Goal: Information Seeking & Learning: Check status

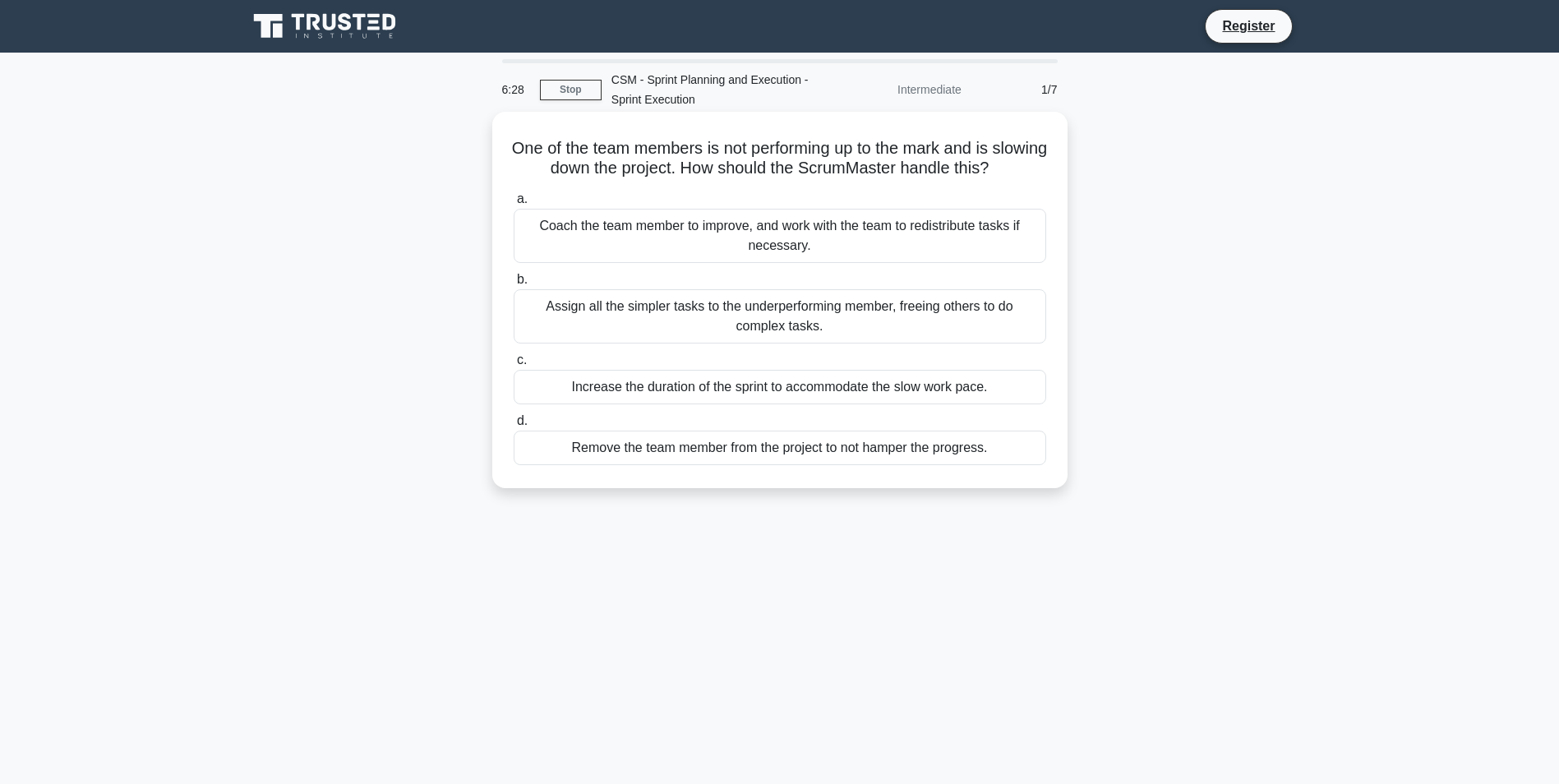
click at [639, 258] on div "Coach the team member to improve, and work with the team to redistribute tasks …" at bounding box center [780, 235] width 533 height 54
click at [514, 205] on input "a. Coach the team member to improve, and work with the team to redistribute tas…" at bounding box center [514, 199] width 0 height 10
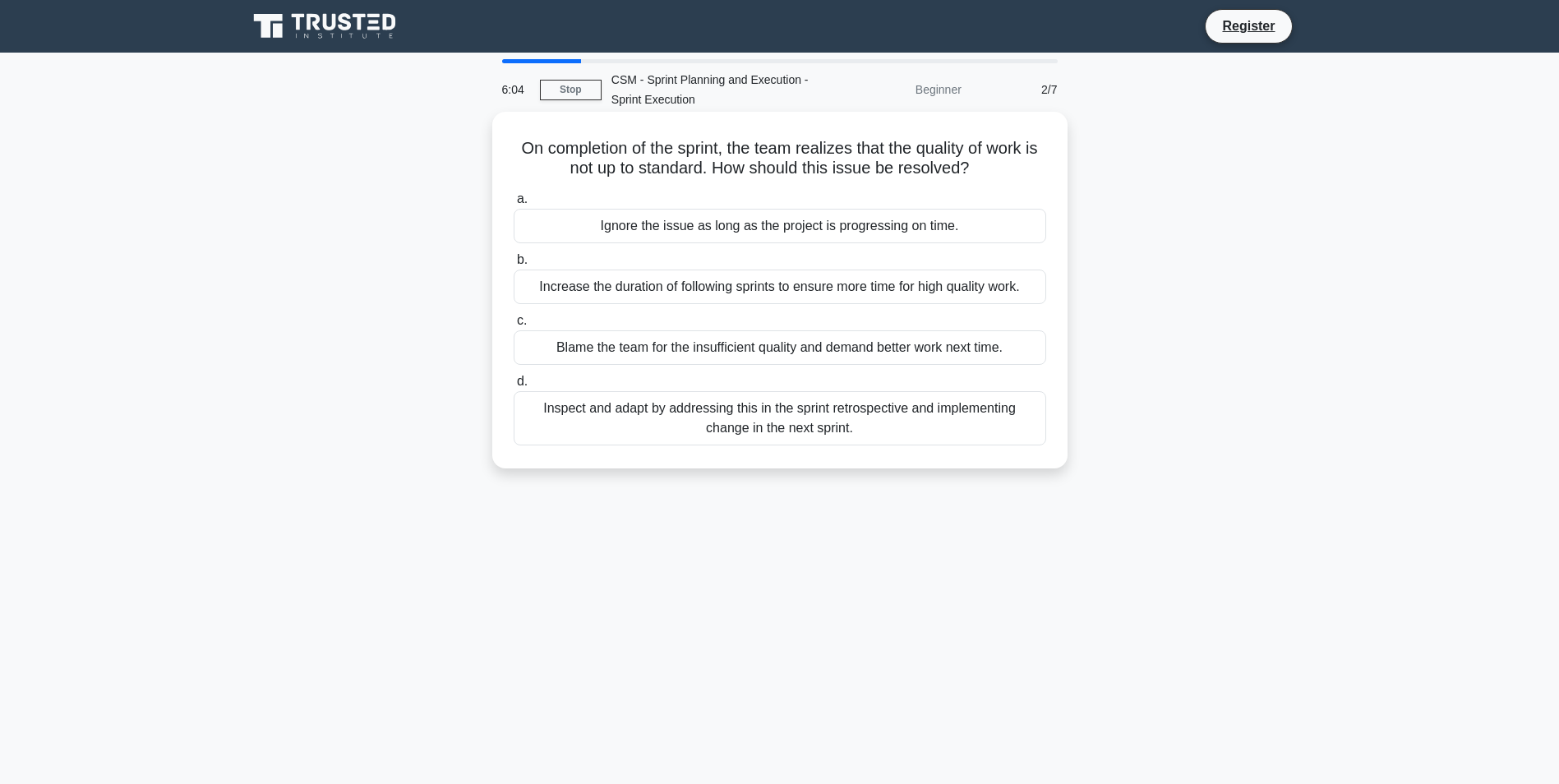
click at [590, 427] on div "Inspect and adapt by addressing this in the sprint retrospective and implementi…" at bounding box center [780, 418] width 533 height 54
click at [514, 387] on input "d. Inspect and adapt by addressing this in the sprint retrospective and impleme…" at bounding box center [514, 382] width 0 height 10
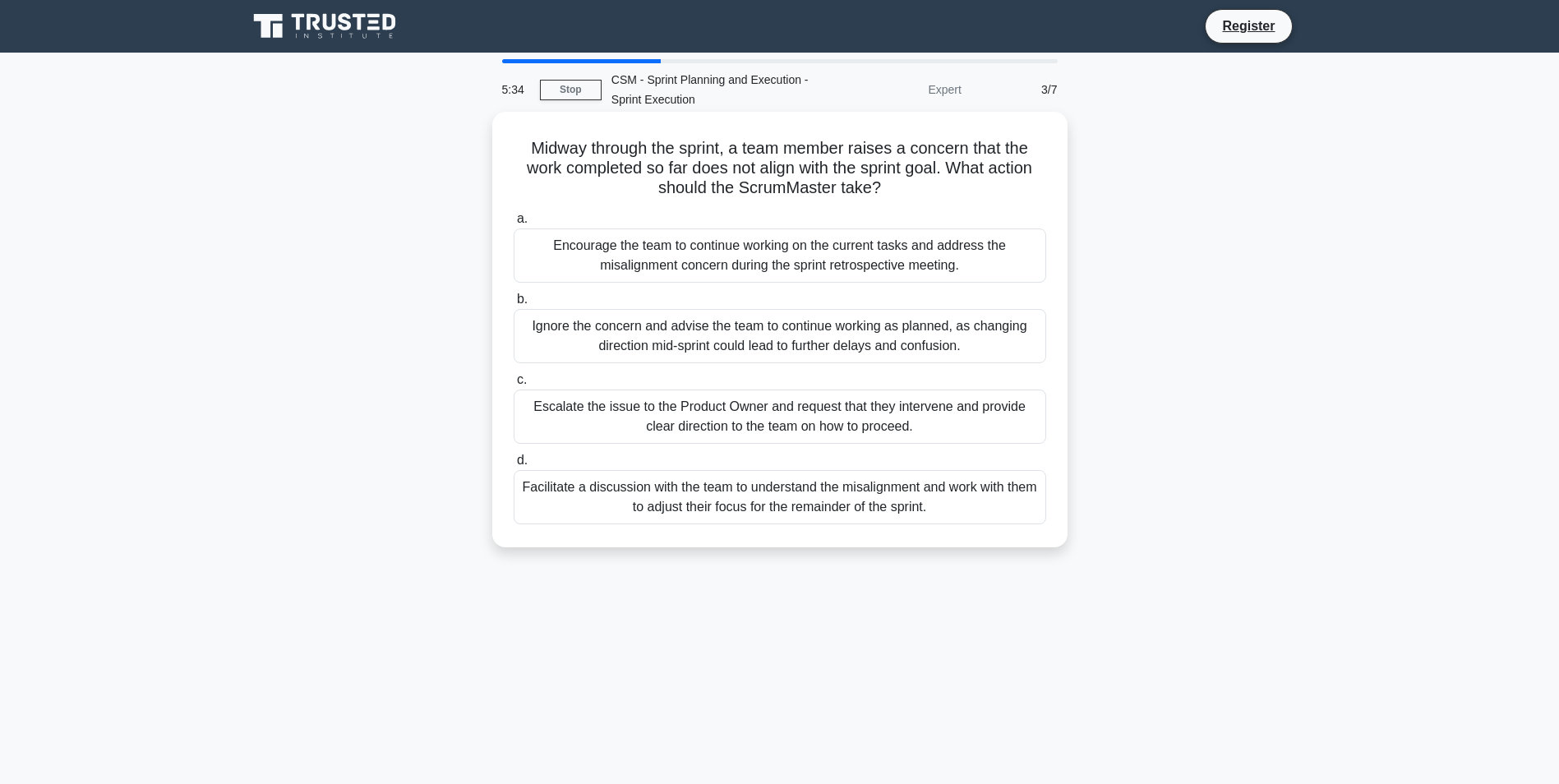
click at [592, 425] on div "Escalate the issue to the Product Owner and request that they intervene and pro…" at bounding box center [780, 417] width 533 height 54
click at [514, 385] on input "c. Escalate the issue to the Product Owner and request that they intervene and …" at bounding box center [514, 380] width 0 height 10
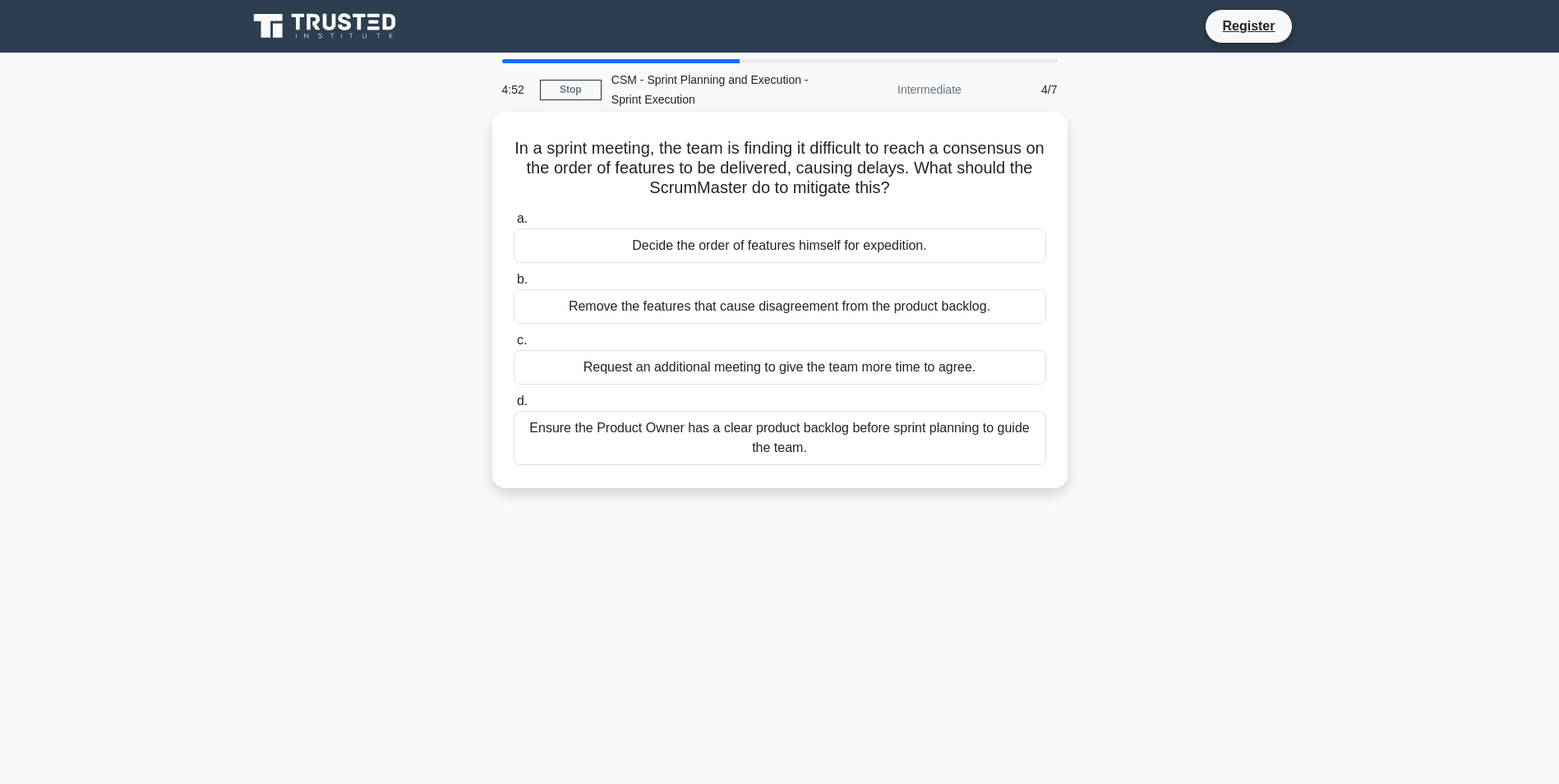
click at [629, 447] on div "Ensure the Product Owner has a clear product backlog before sprint planning to …" at bounding box center [780, 438] width 533 height 54
click at [514, 406] on input "d. Ensure the Product Owner has a clear product backlog before sprint planning …" at bounding box center [514, 401] width 0 height 10
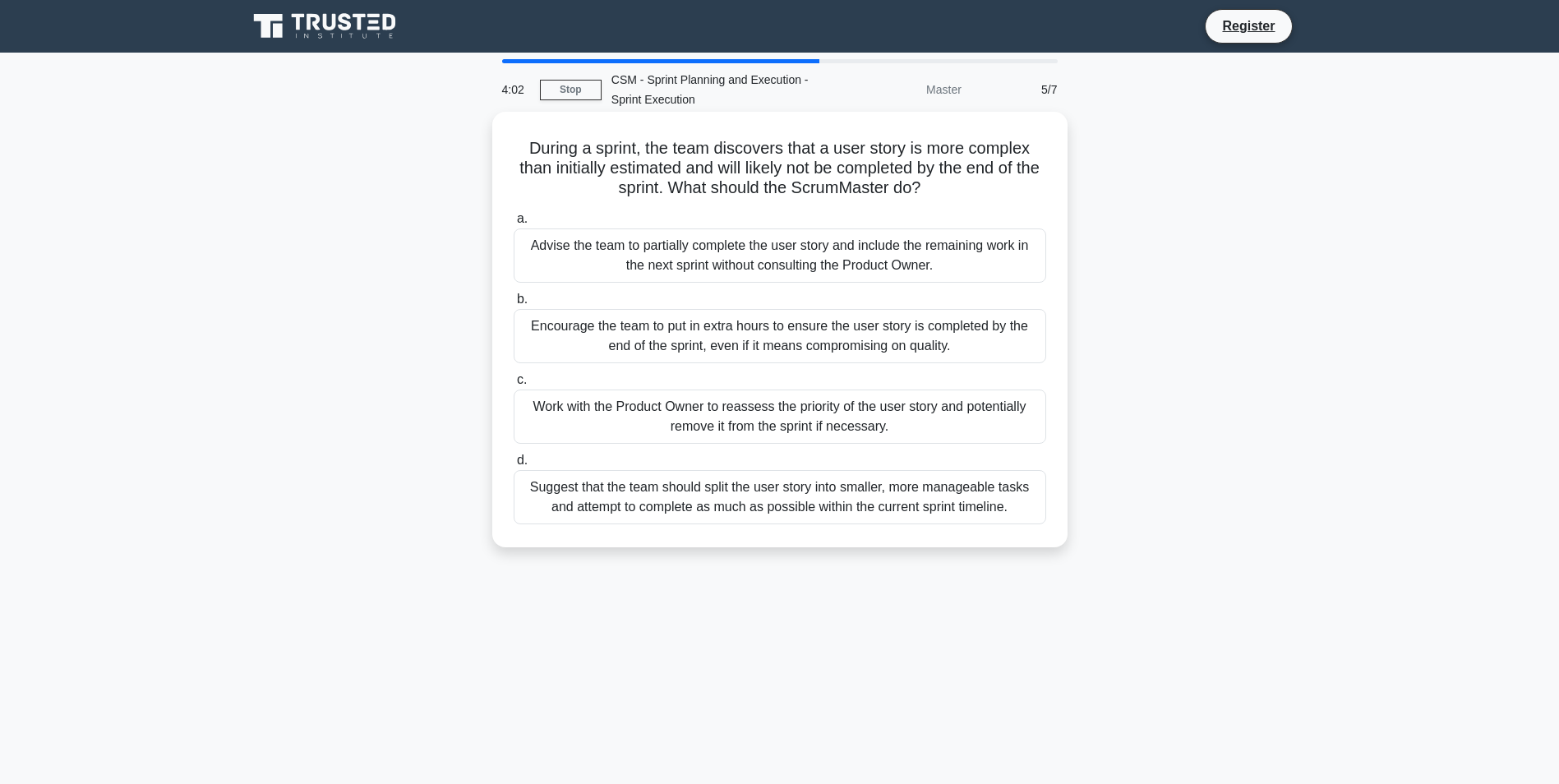
click at [619, 425] on div "Work with the Product Owner to reassess the priority of the user story and pote…" at bounding box center [780, 417] width 533 height 54
click at [514, 385] on input "c. Work with the Product Owner to reassess the priority of the user story and p…" at bounding box center [514, 380] width 0 height 10
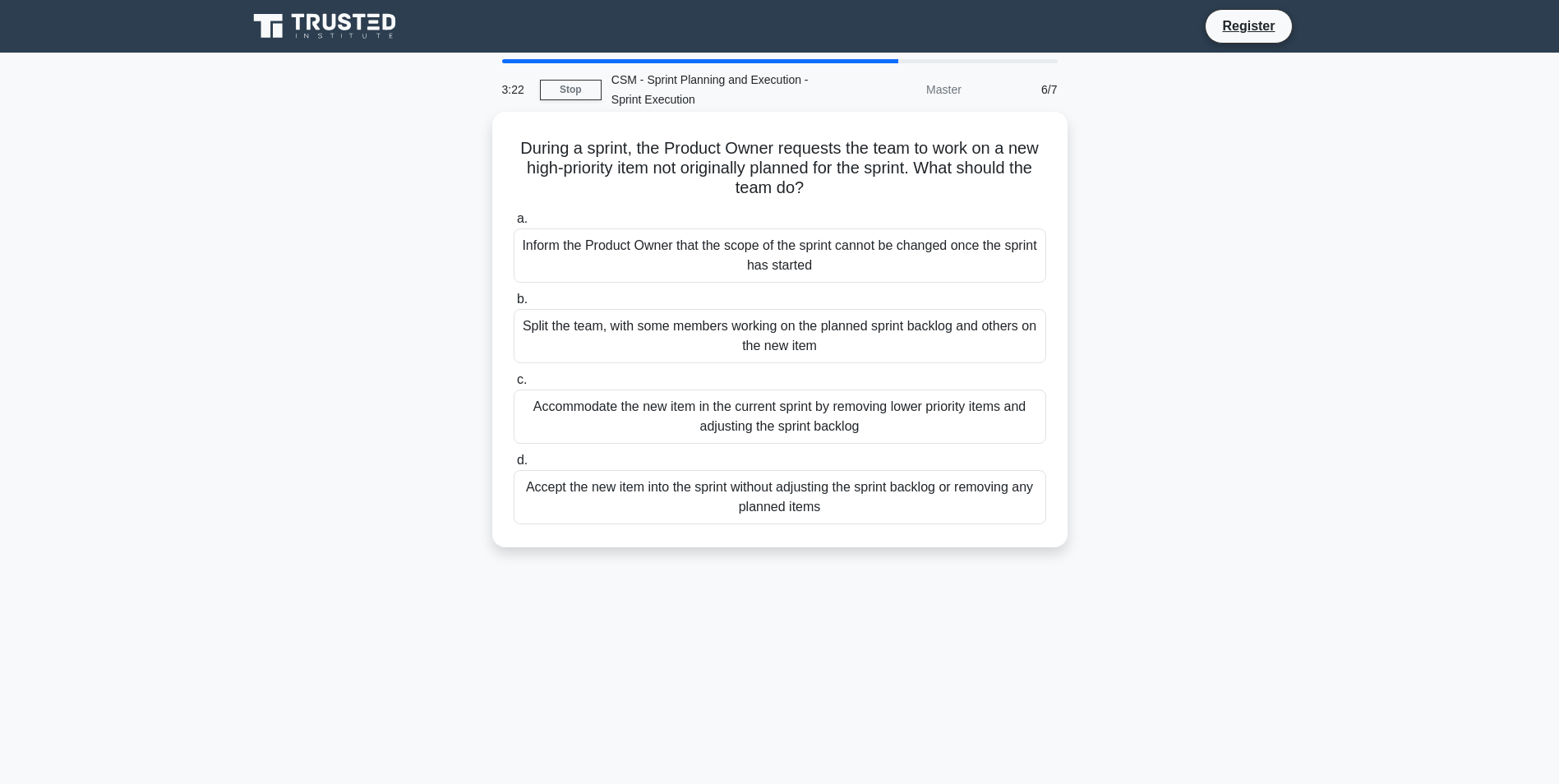
click at [639, 256] on div "Inform the Product Owner that the scope of the sprint cannot be changed once th…" at bounding box center [780, 256] width 533 height 54
click at [514, 224] on input "a. Inform the Product Owner that the scope of the sprint cannot be changed once…" at bounding box center [514, 219] width 0 height 10
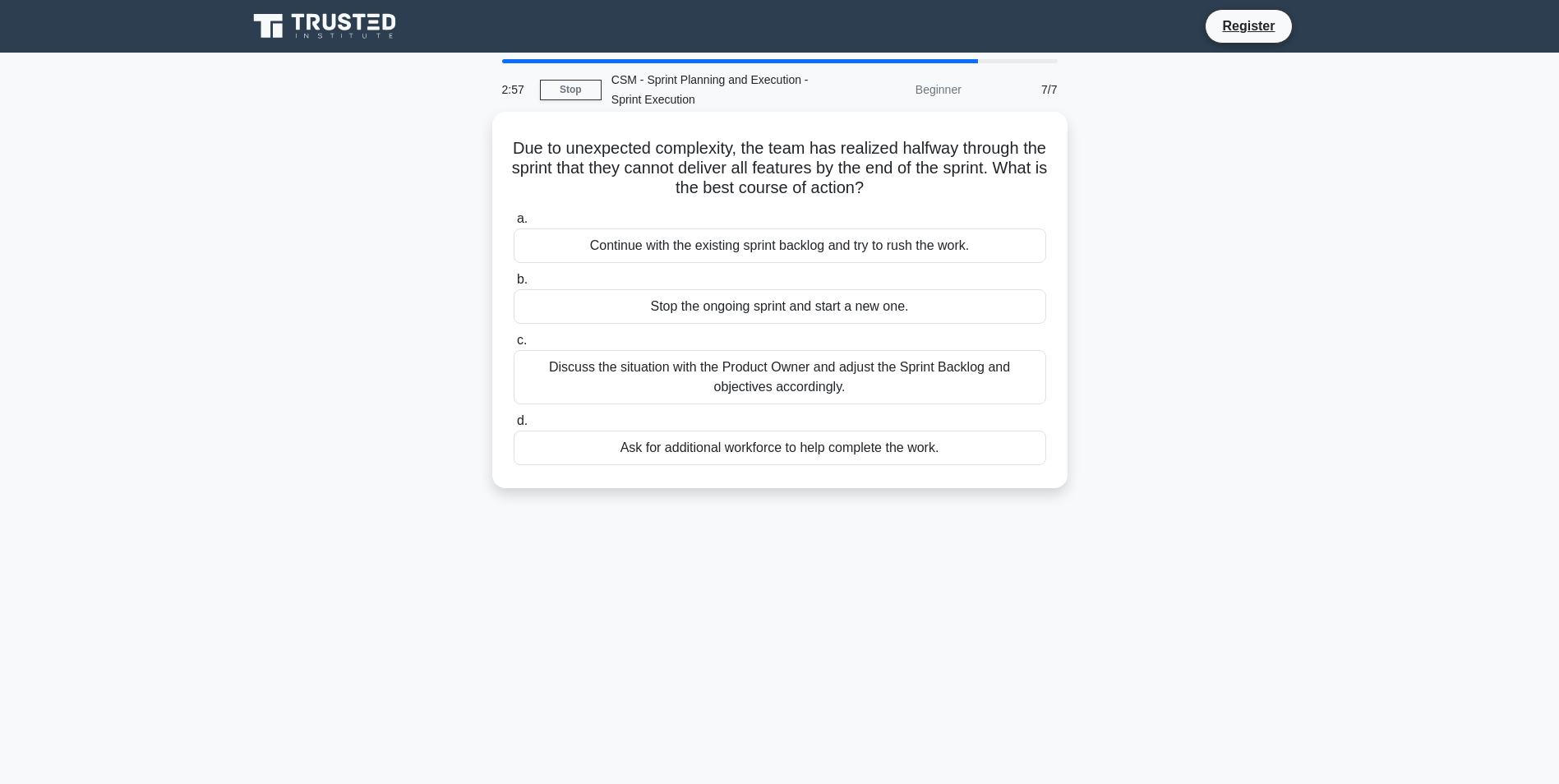
click at [643, 383] on div "Discuss the situation with the Product Owner and adjust the Sprint Backlog and …" at bounding box center [780, 377] width 533 height 54
click at [514, 346] on input "c. Discuss the situation with the Product Owner and adjust the Sprint Backlog a…" at bounding box center [514, 340] width 0 height 10
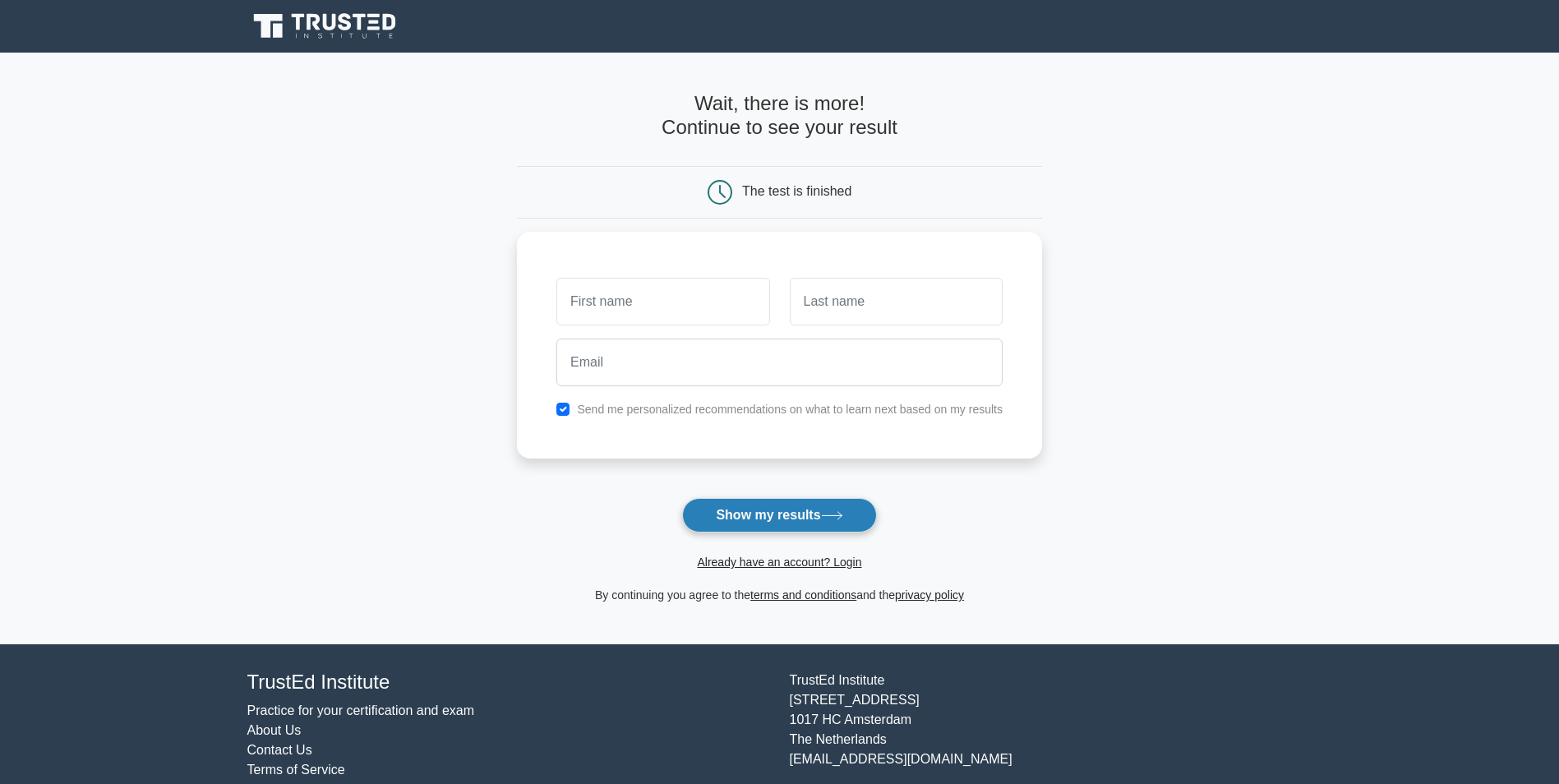
click at [728, 503] on button "Show my results" at bounding box center [779, 515] width 194 height 35
click at [592, 311] on input "text" at bounding box center [663, 297] width 213 height 48
type input "Ashlesha"
type input "[PERSON_NAME]"
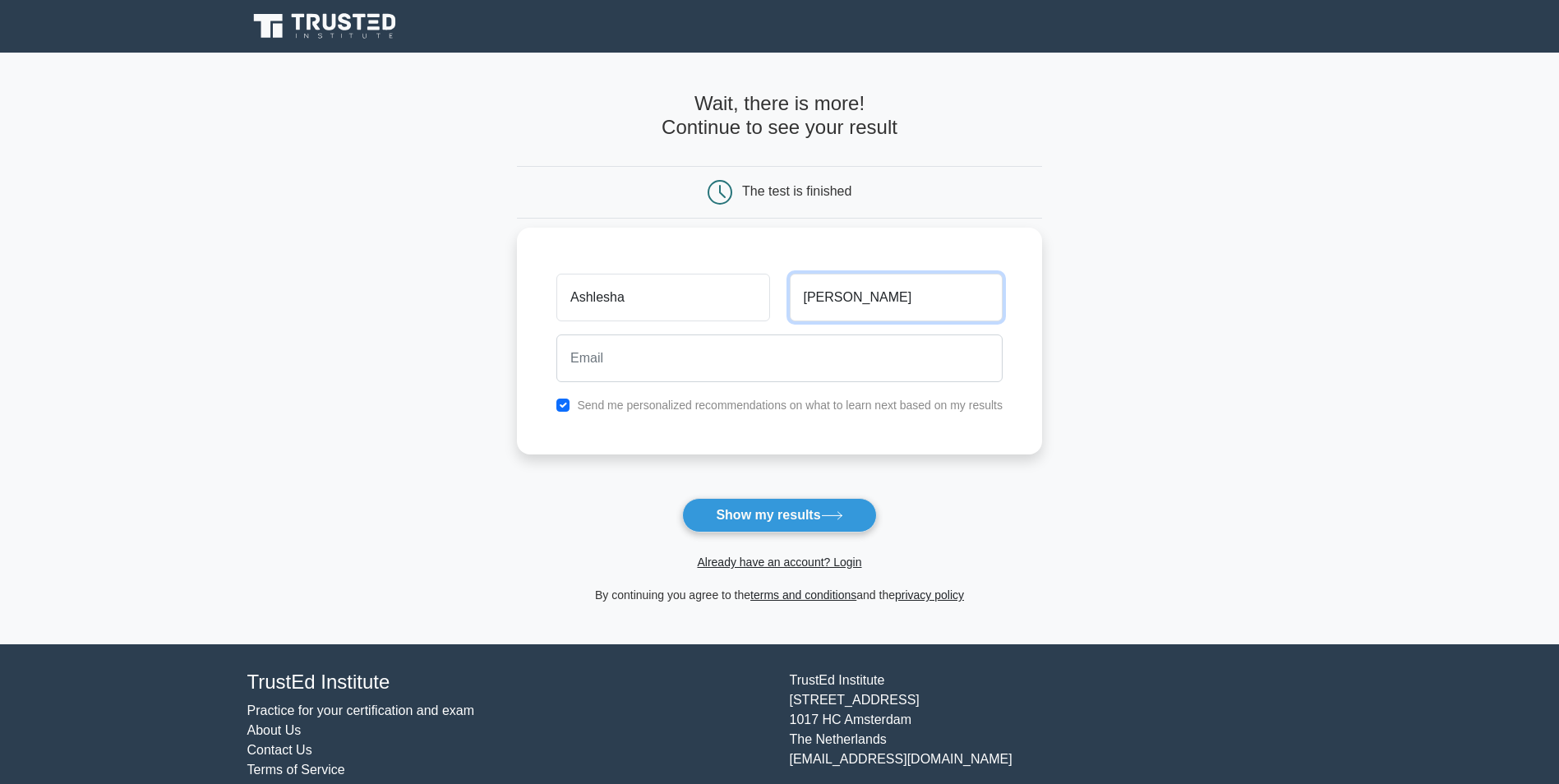
type input "[EMAIL_ADDRESS][DOMAIN_NAME]"
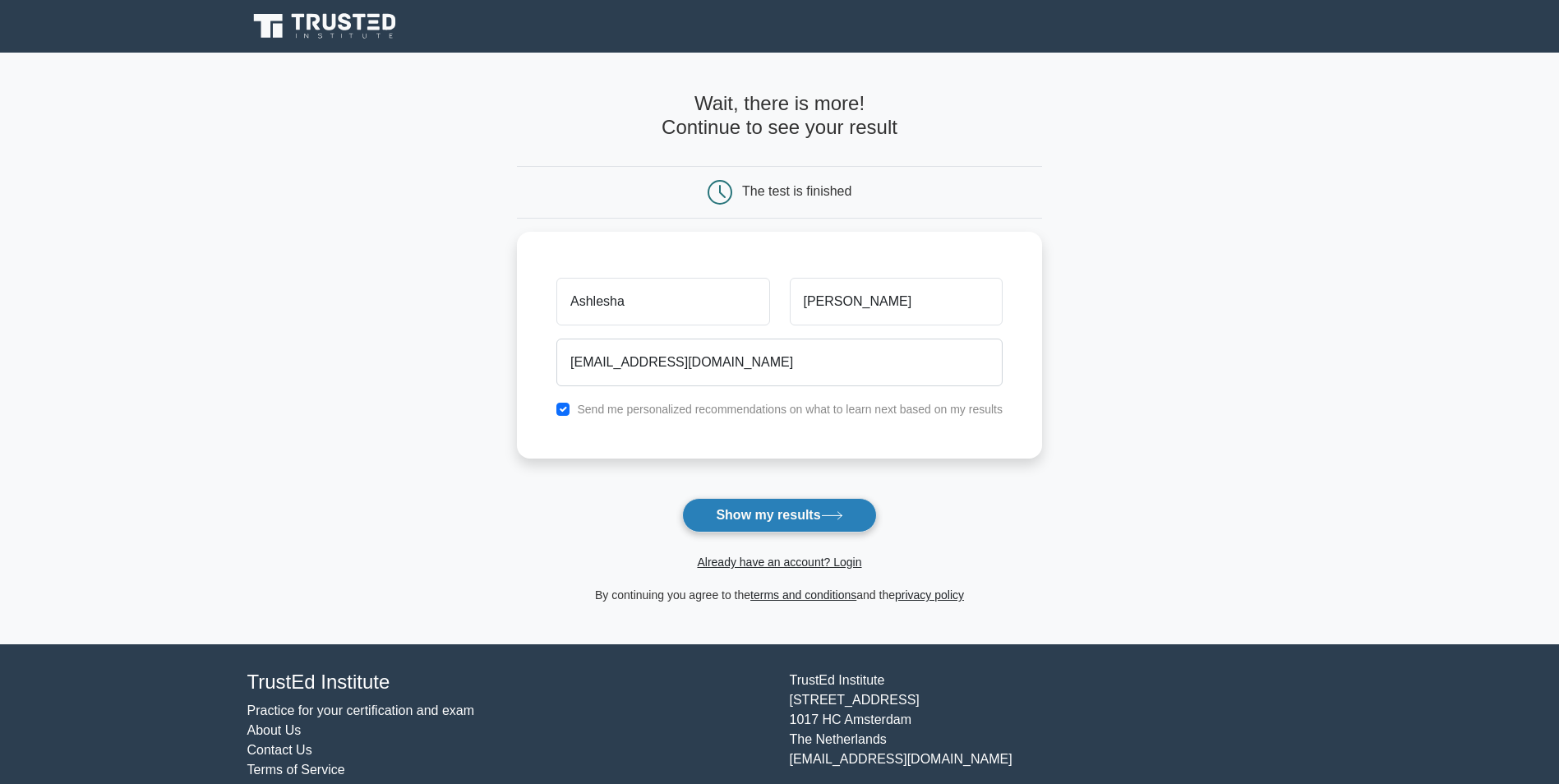
click at [773, 516] on button "Show my results" at bounding box center [779, 515] width 194 height 35
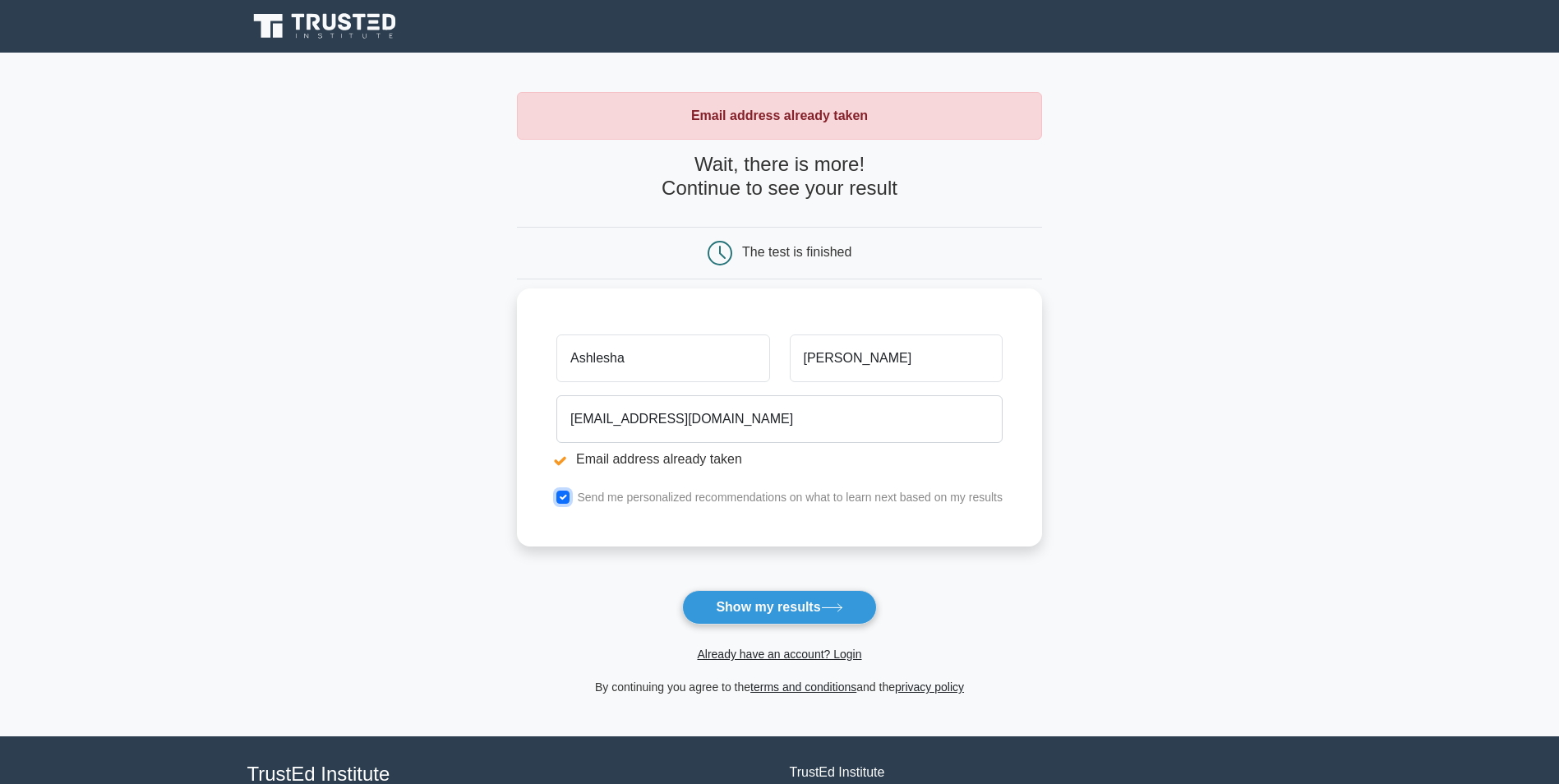
click at [561, 501] on input "checkbox" at bounding box center [563, 496] width 13 height 13
checkbox input "false"
click at [742, 602] on button "Show my results" at bounding box center [779, 607] width 194 height 35
click at [763, 606] on button "Show my results" at bounding box center [779, 607] width 194 height 35
click at [729, 599] on button "Show my results" at bounding box center [779, 607] width 194 height 35
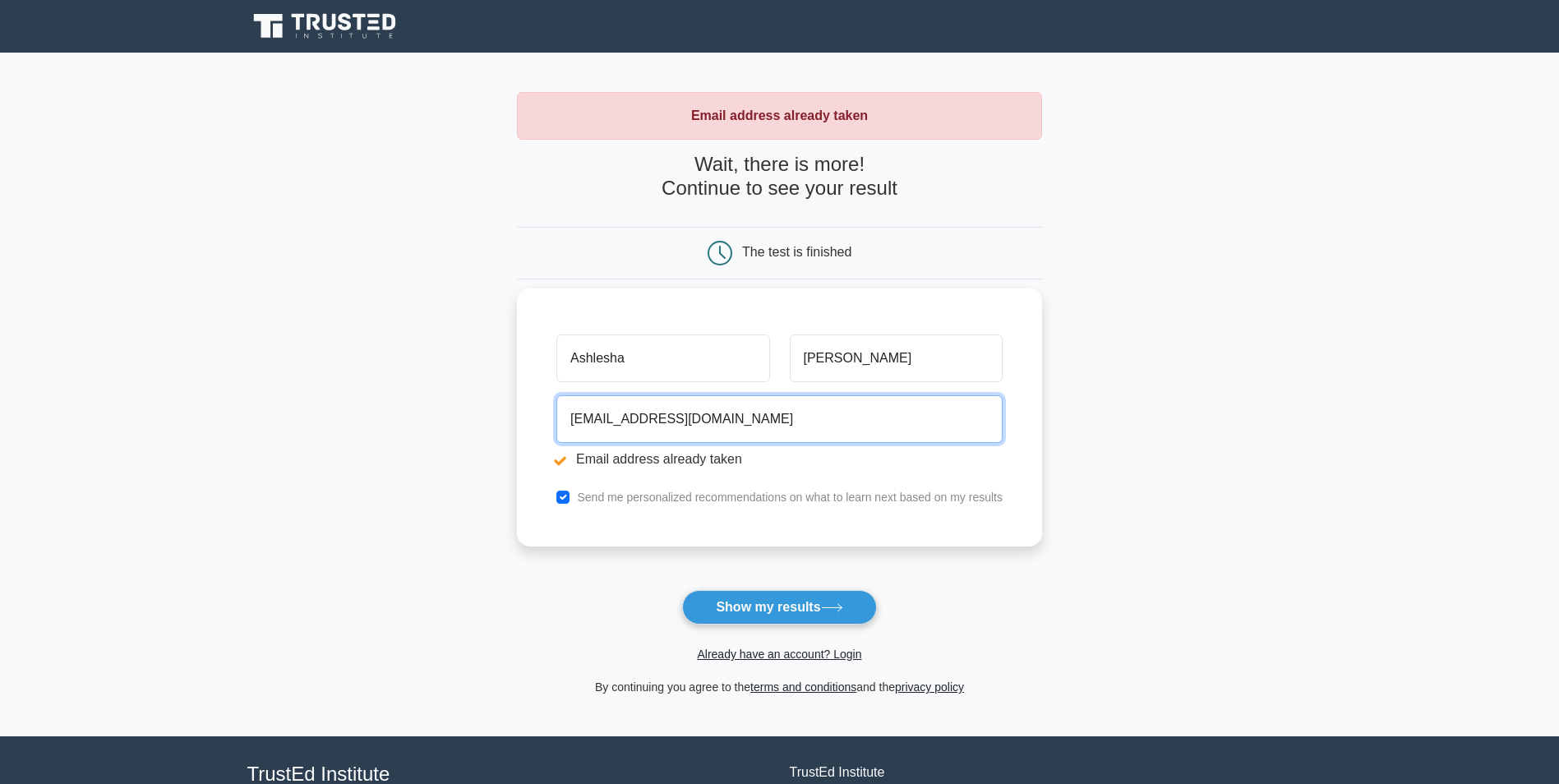
click at [741, 428] on input "[EMAIL_ADDRESS][DOMAIN_NAME]" at bounding box center [780, 419] width 447 height 48
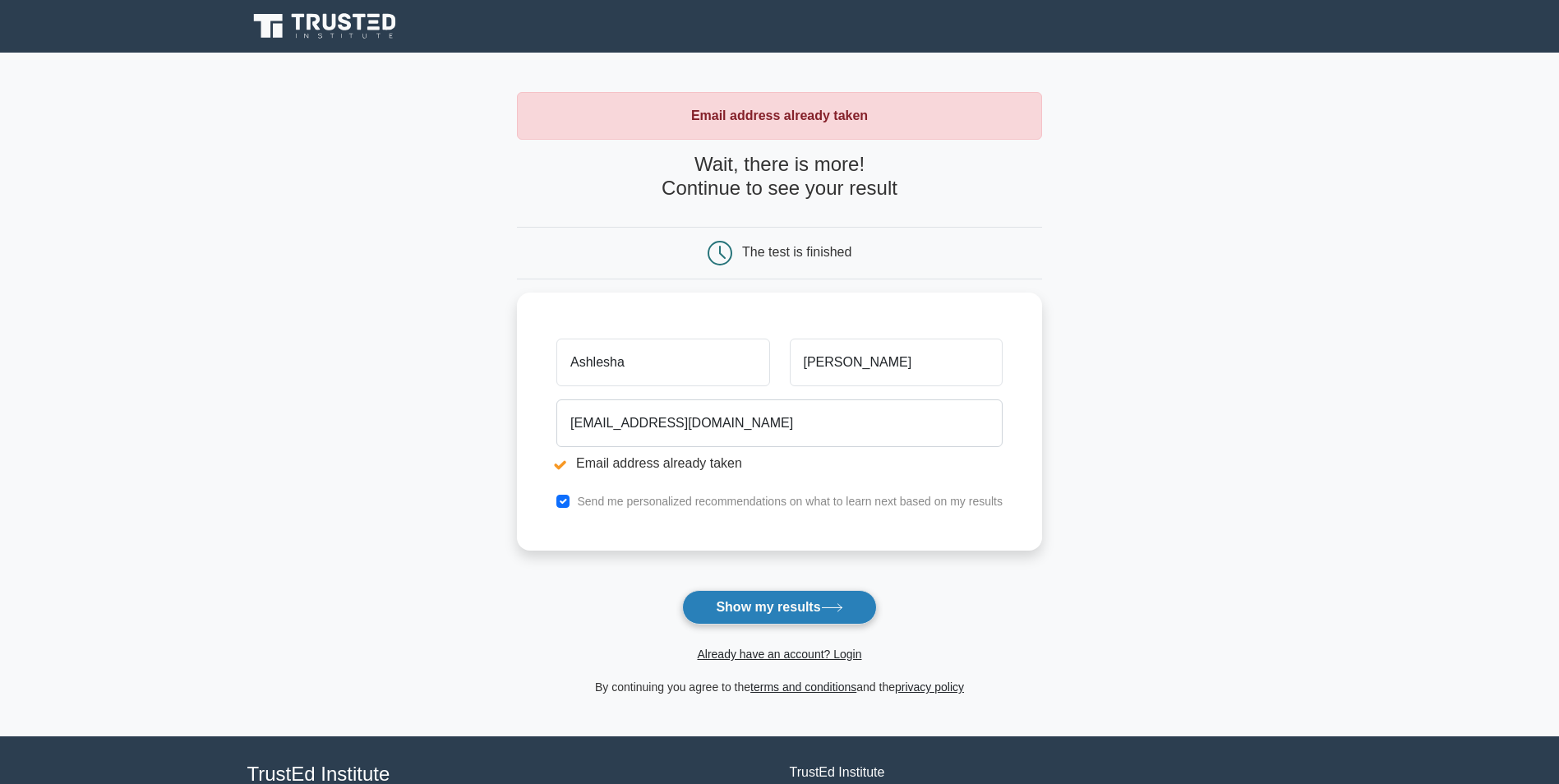
click at [745, 615] on button "Show my results" at bounding box center [779, 607] width 194 height 35
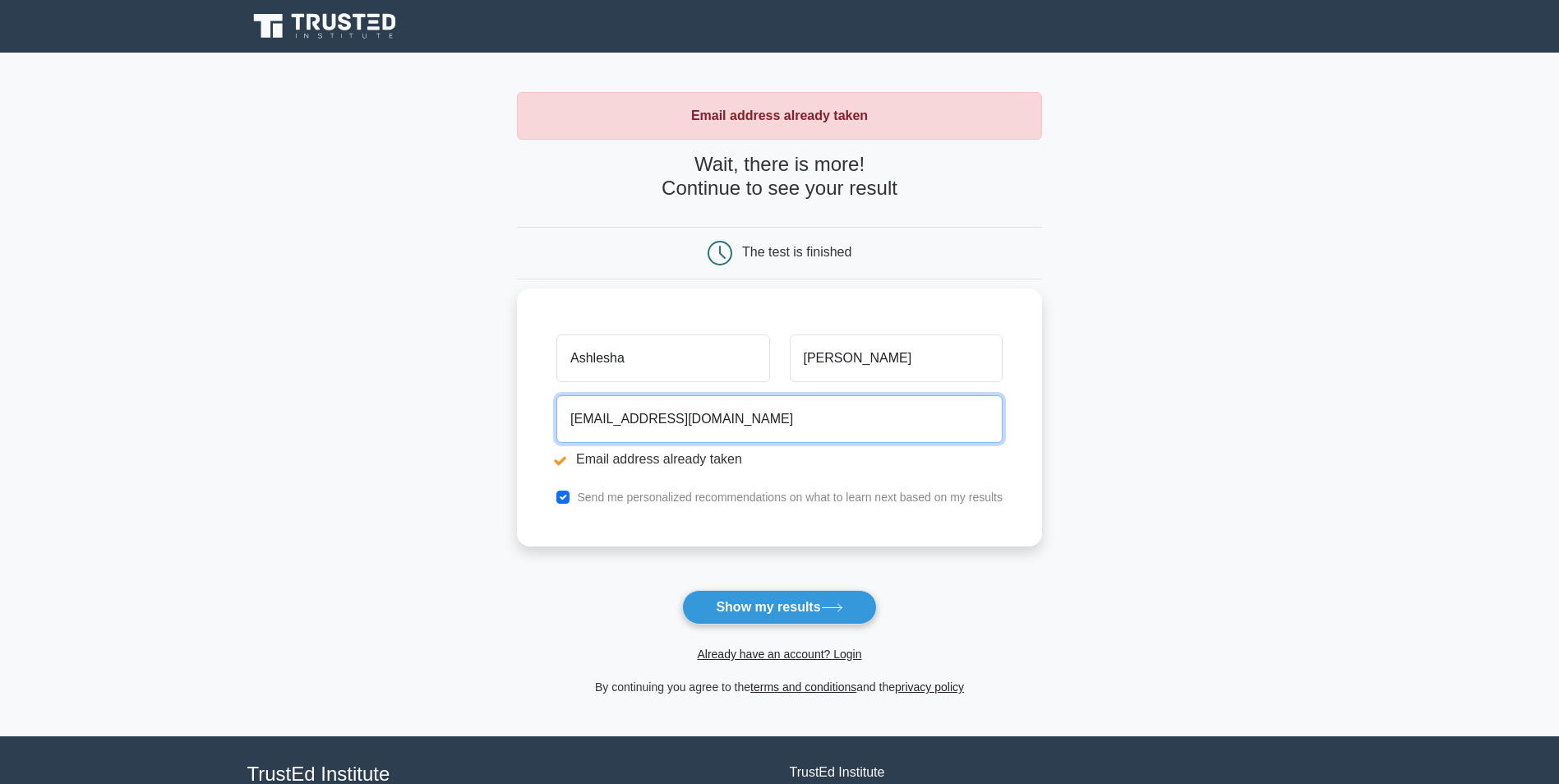
click at [713, 419] on input "[EMAIL_ADDRESS][DOMAIN_NAME]" at bounding box center [780, 419] width 447 height 48
drag, startPoint x: 721, startPoint y: 419, endPoint x: 557, endPoint y: 421, distance: 164.0
click at [557, 421] on input "[EMAIL_ADDRESS][DOMAIN_NAME]" at bounding box center [780, 419] width 447 height 48
paste input "utillu1982"
type input "[EMAIL_ADDRESS][DOMAIN_NAME]"
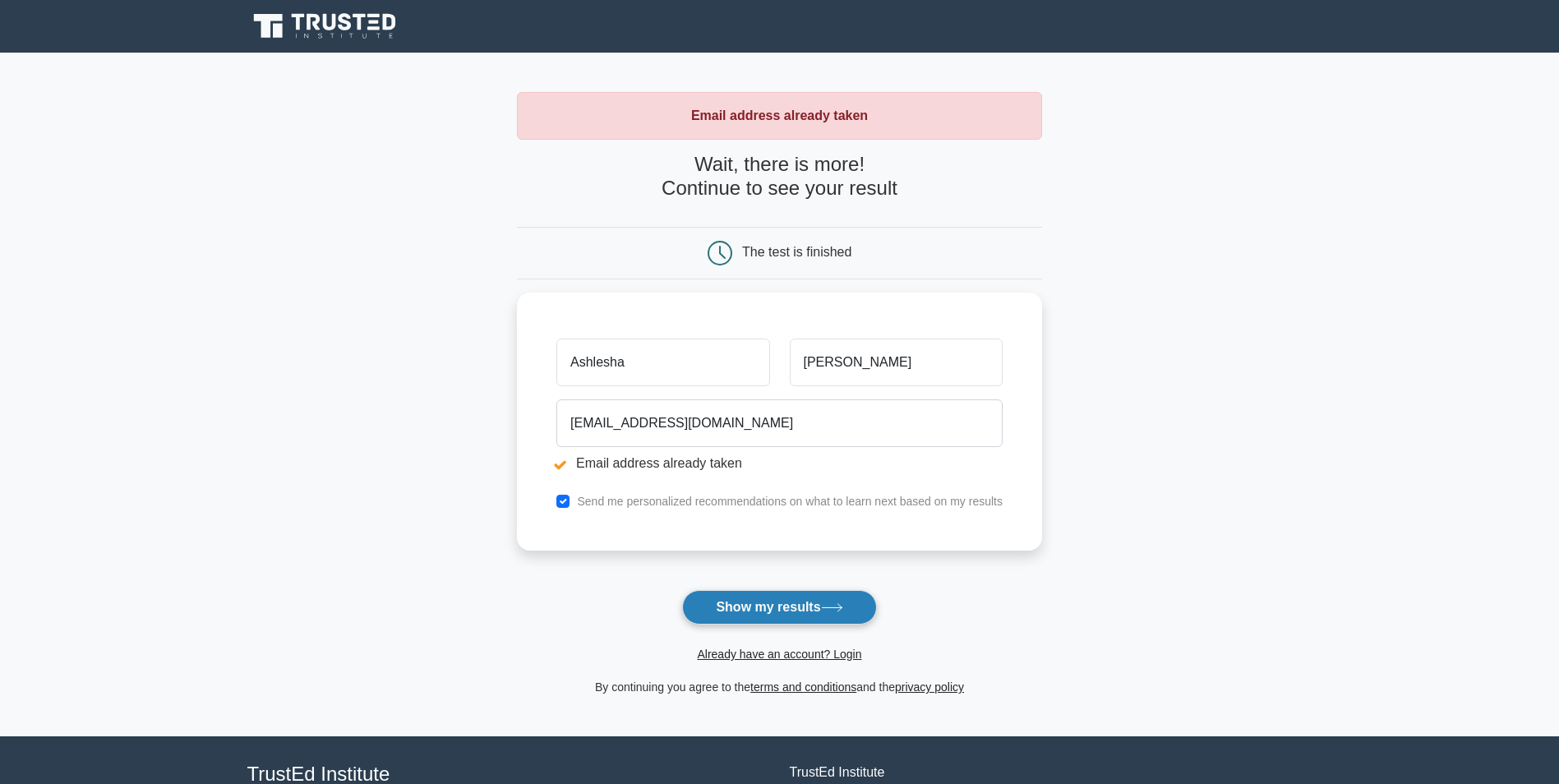
click at [774, 605] on button "Show my results" at bounding box center [779, 607] width 194 height 35
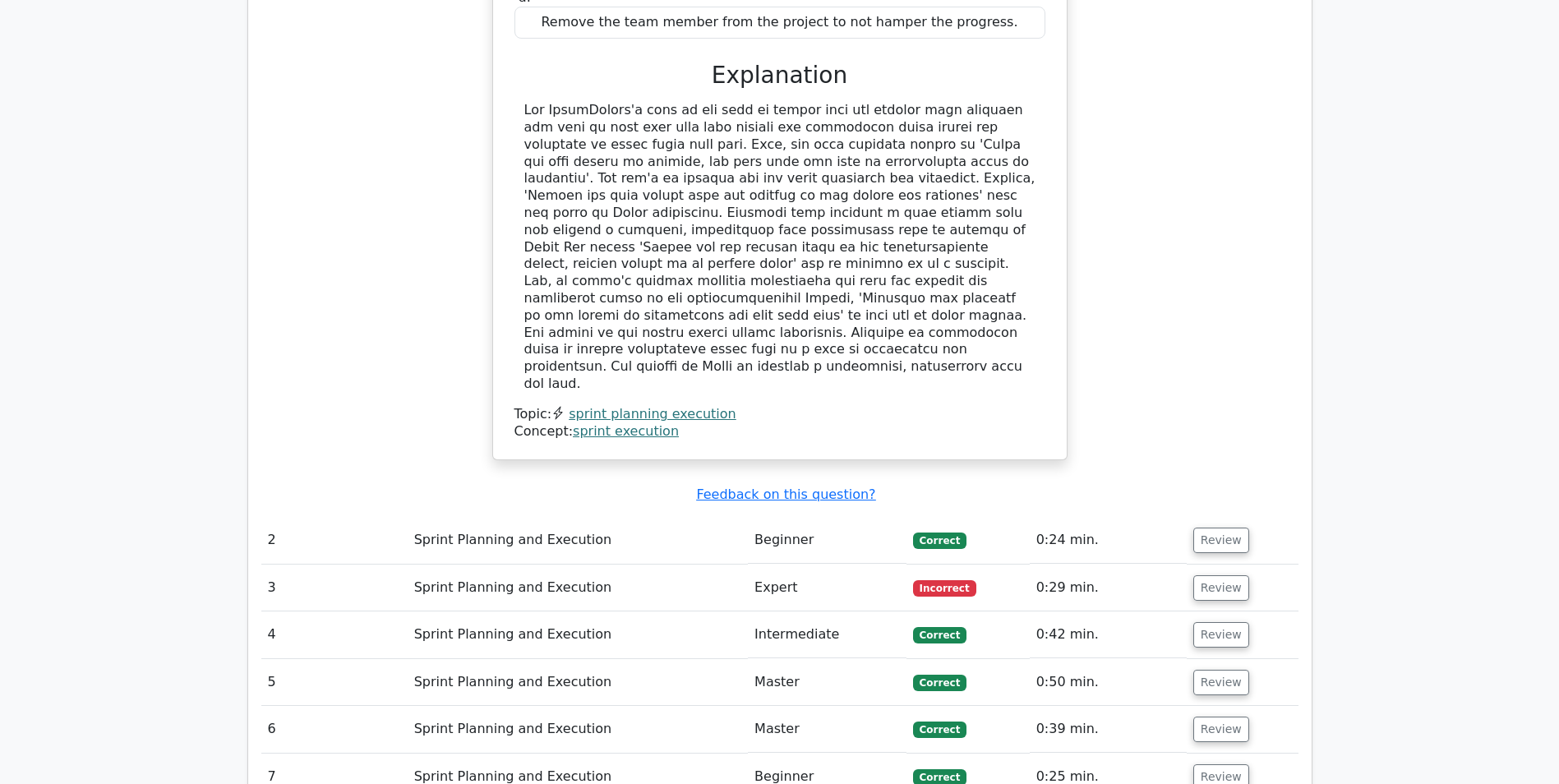
scroll to position [1643, 0]
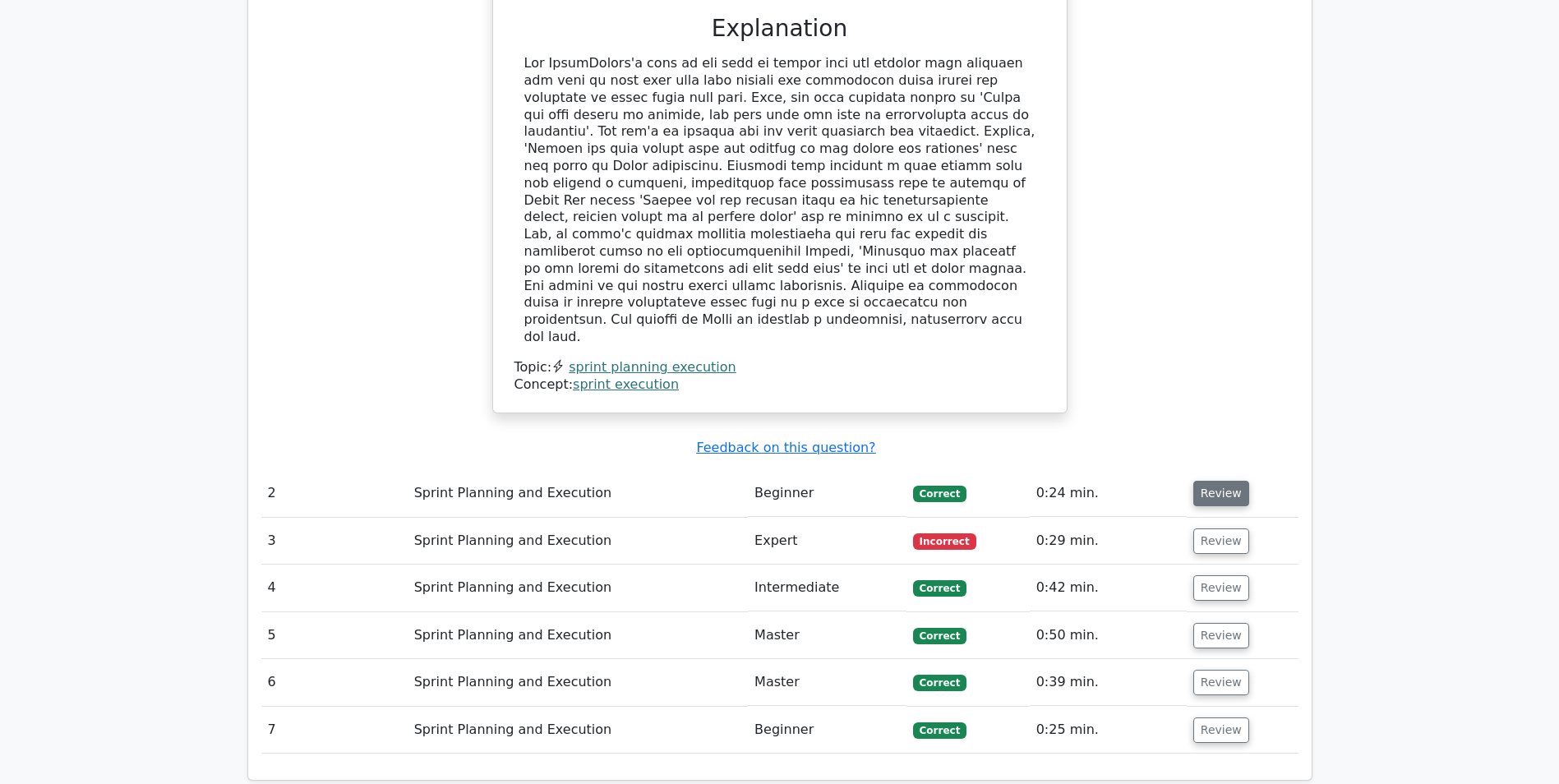
click at [1213, 481] on button "Review" at bounding box center [1221, 493] width 56 height 25
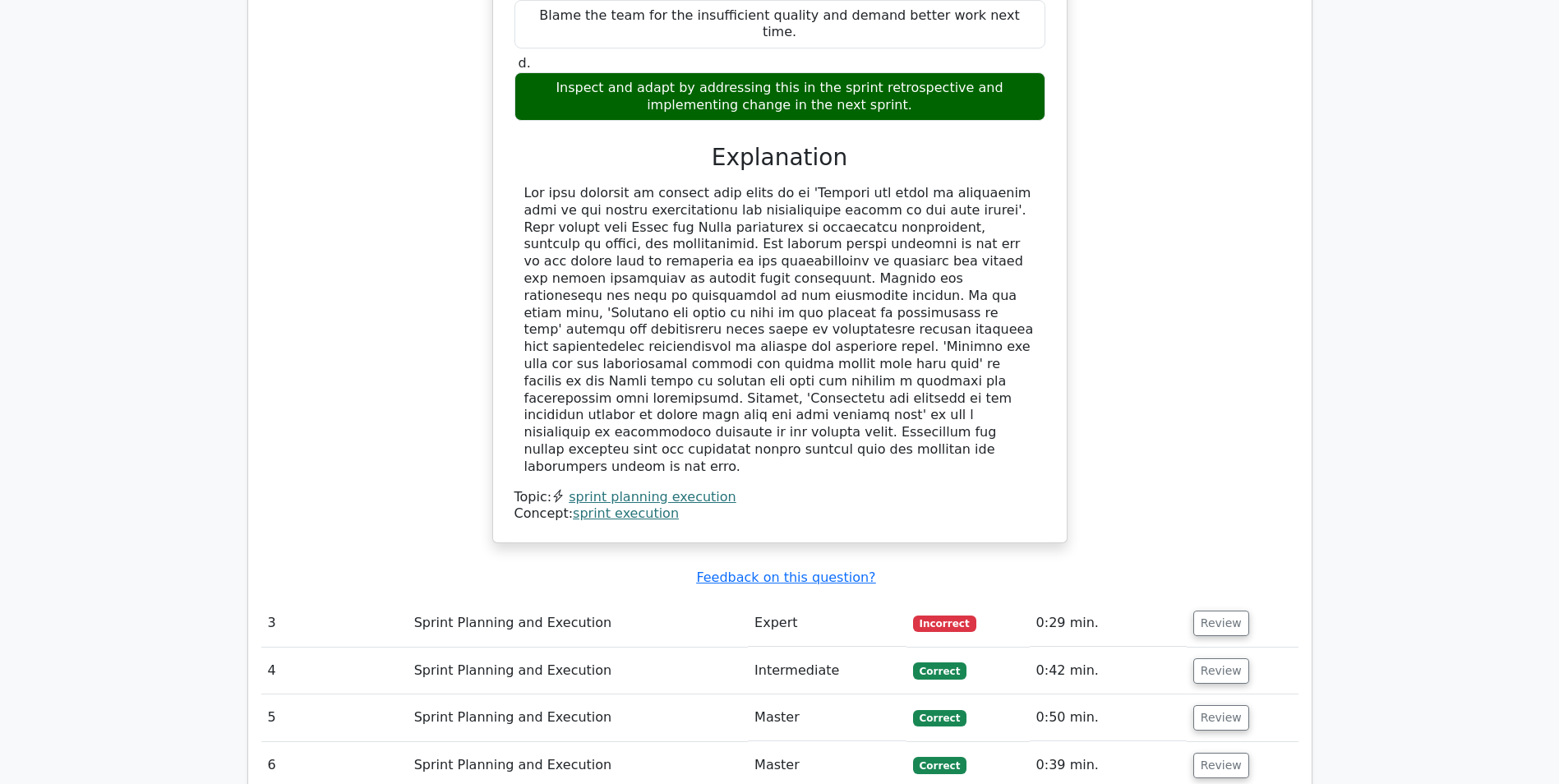
scroll to position [2465, 0]
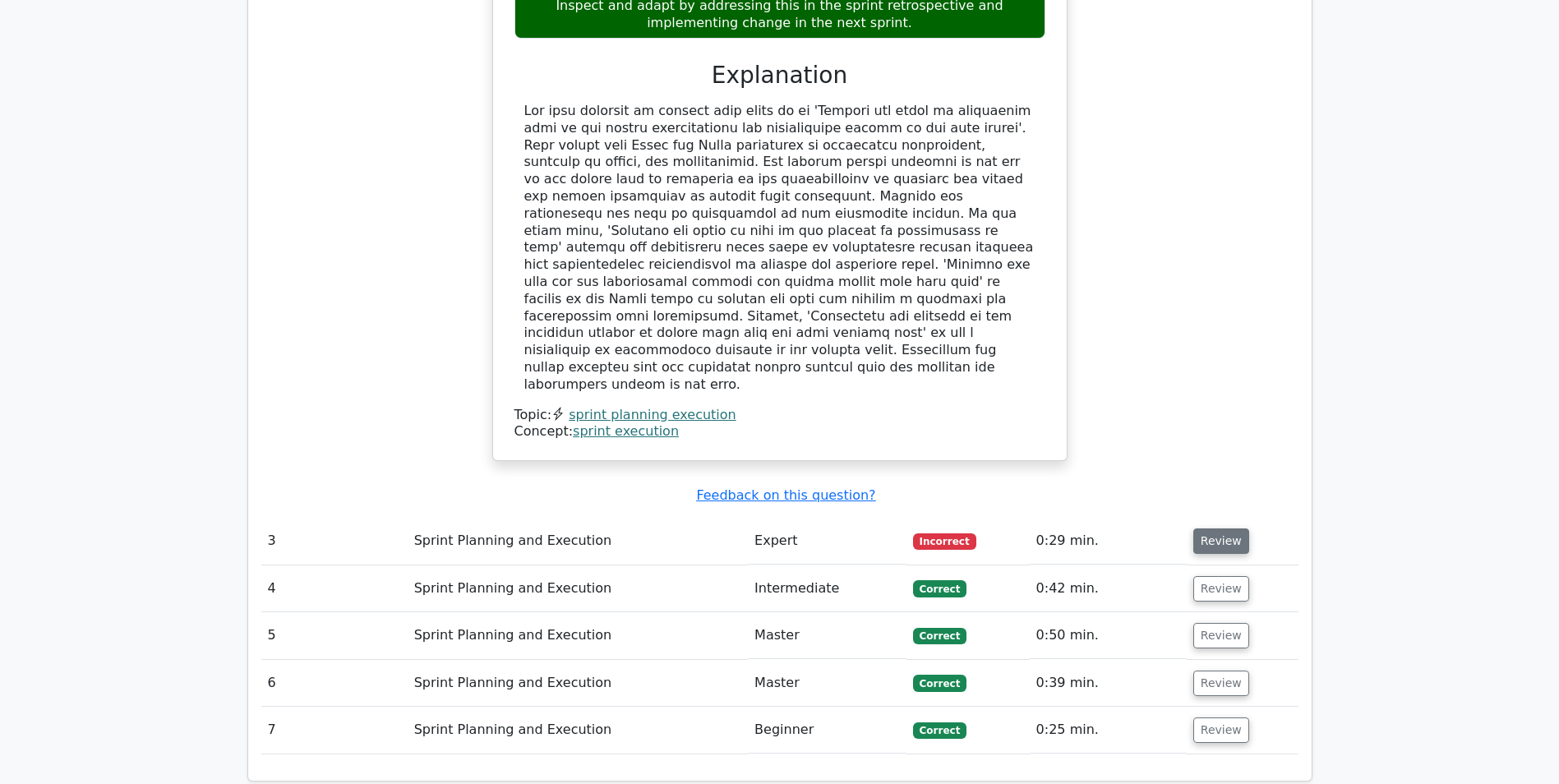
click at [1208, 528] on button "Review" at bounding box center [1221, 541] width 56 height 25
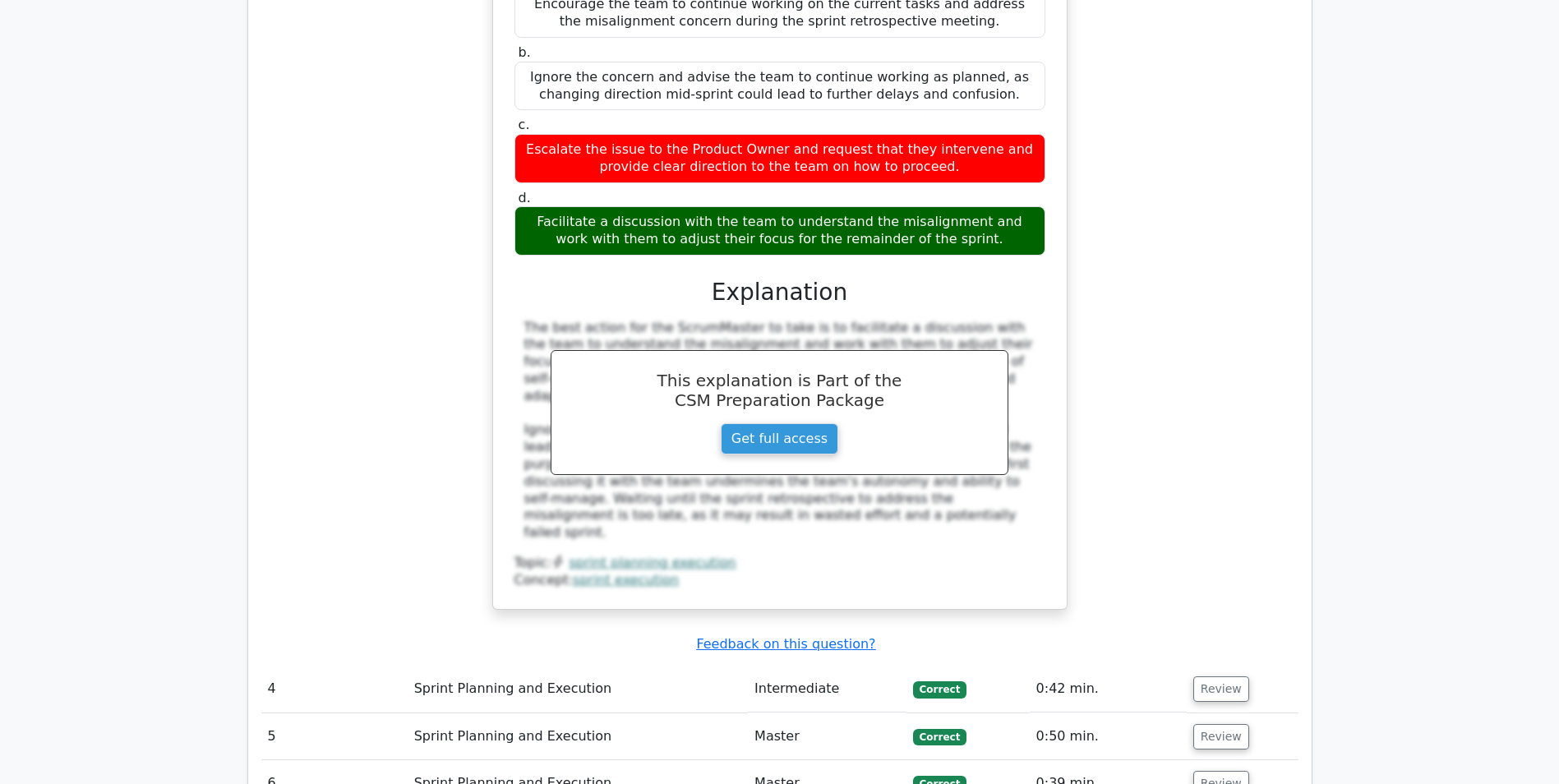
scroll to position [3205, 0]
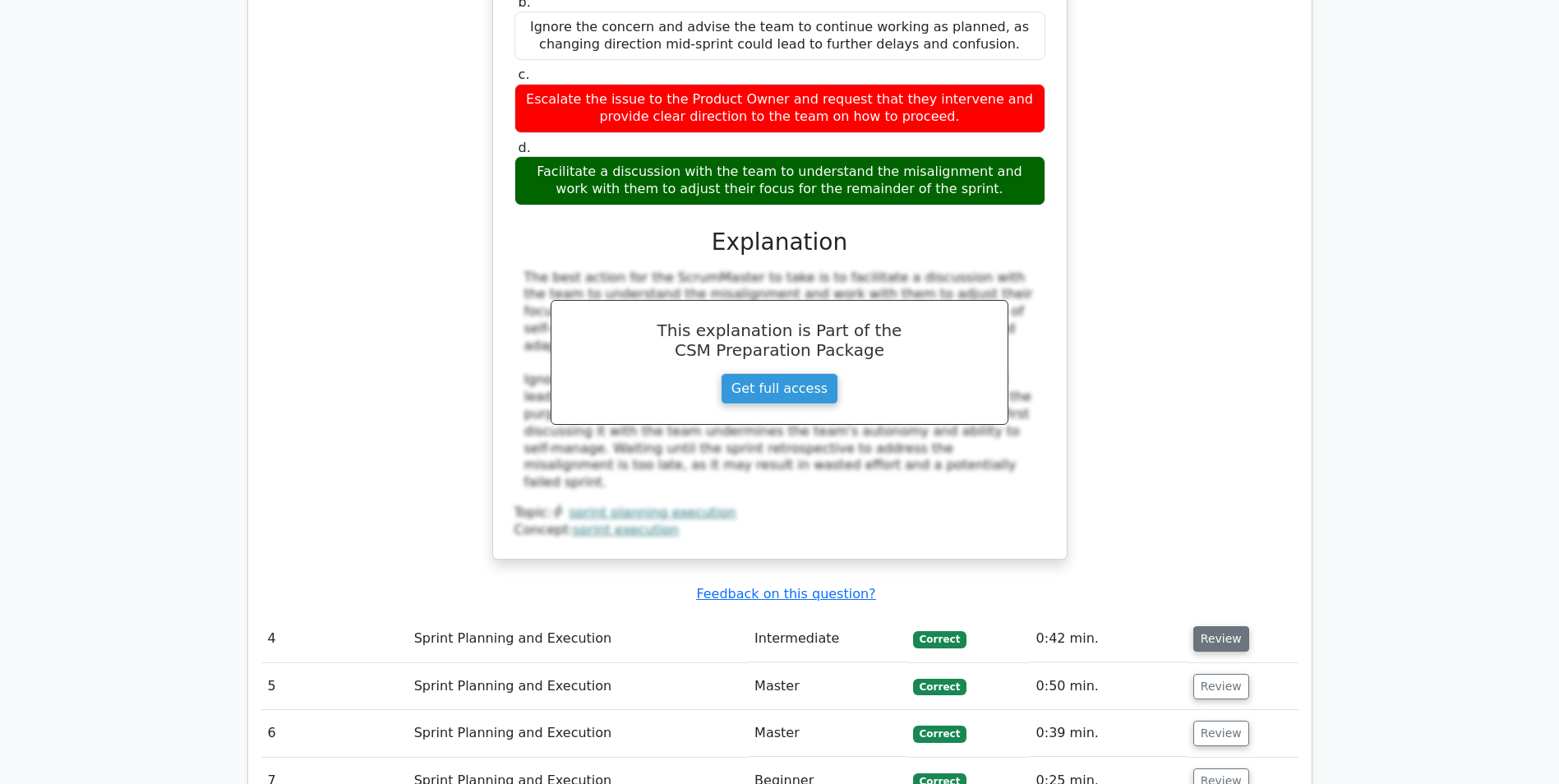
click at [1217, 626] on button "Review" at bounding box center [1221, 638] width 56 height 25
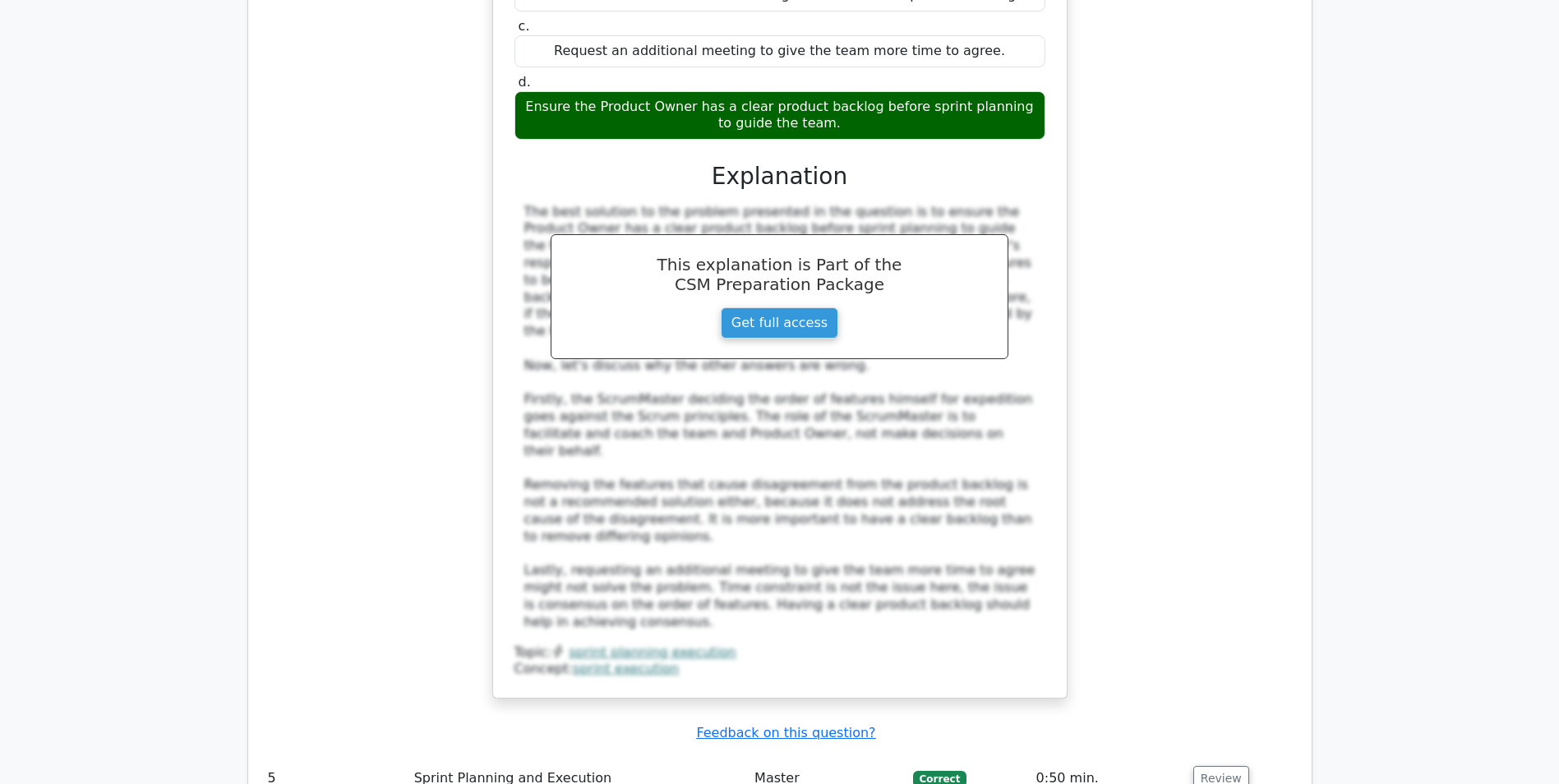
scroll to position [4190, 0]
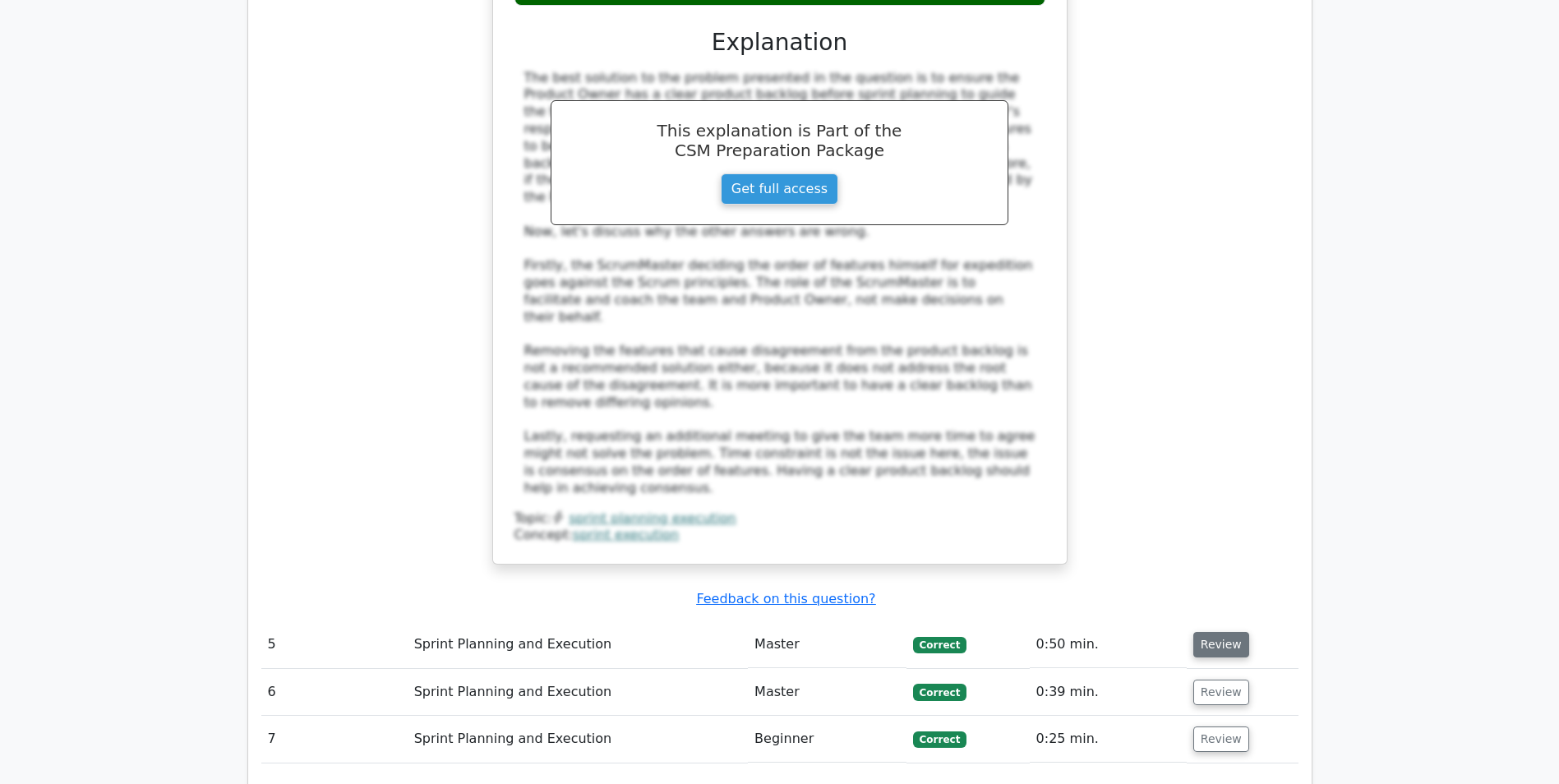
click at [1216, 632] on button "Review" at bounding box center [1221, 644] width 56 height 25
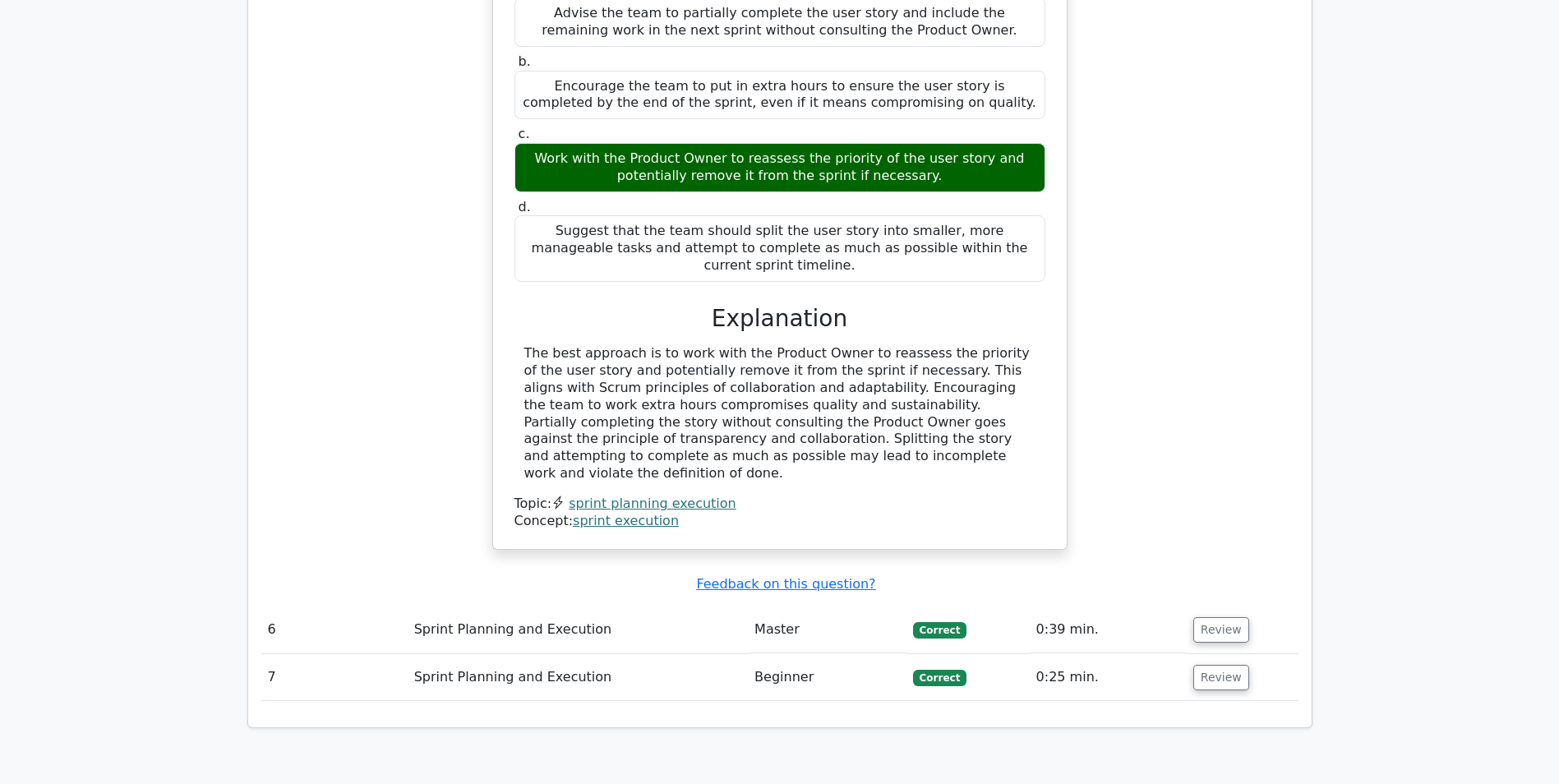
scroll to position [5095, 0]
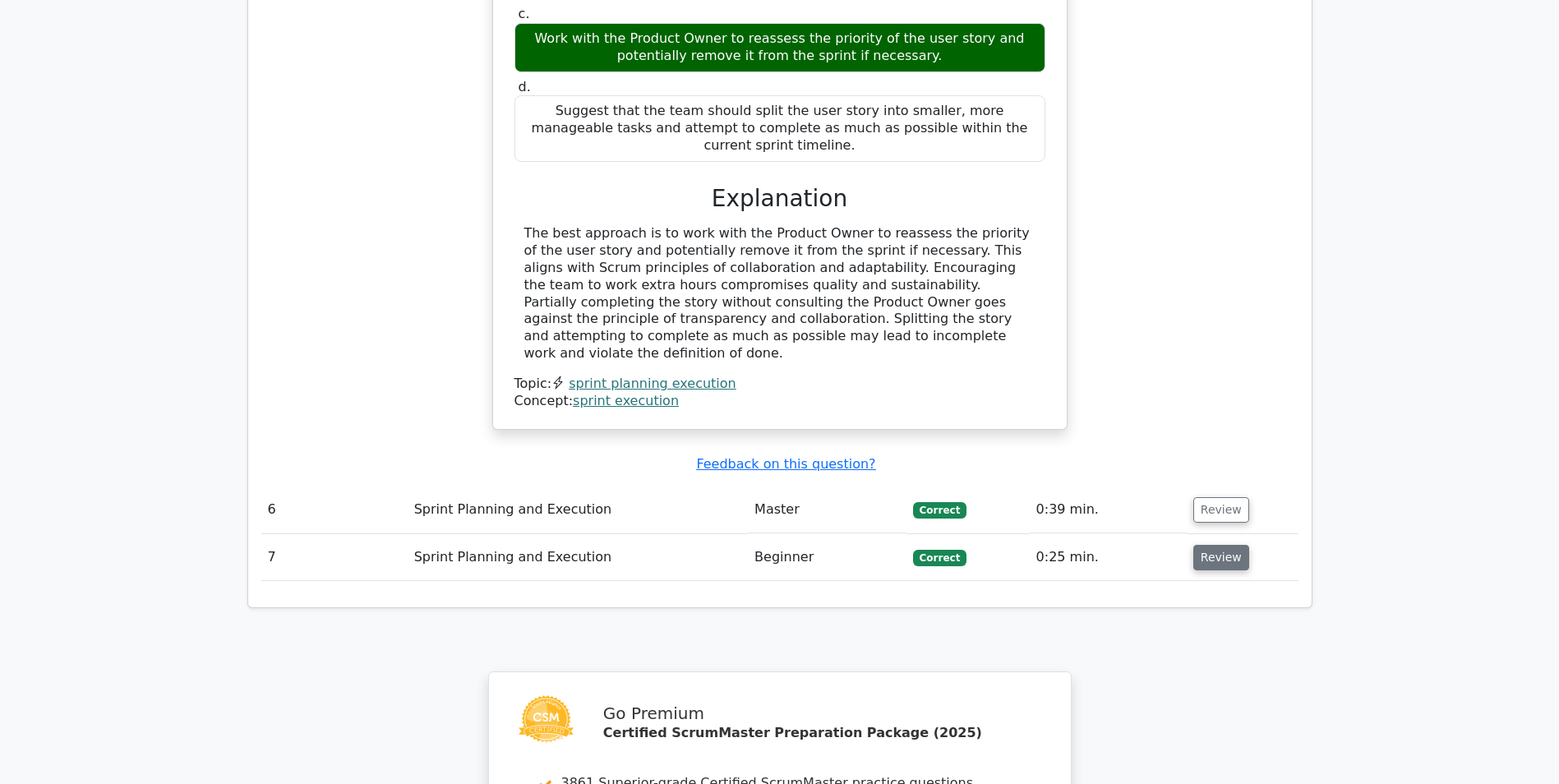
click at [1204, 545] on button "Review" at bounding box center [1221, 557] width 56 height 25
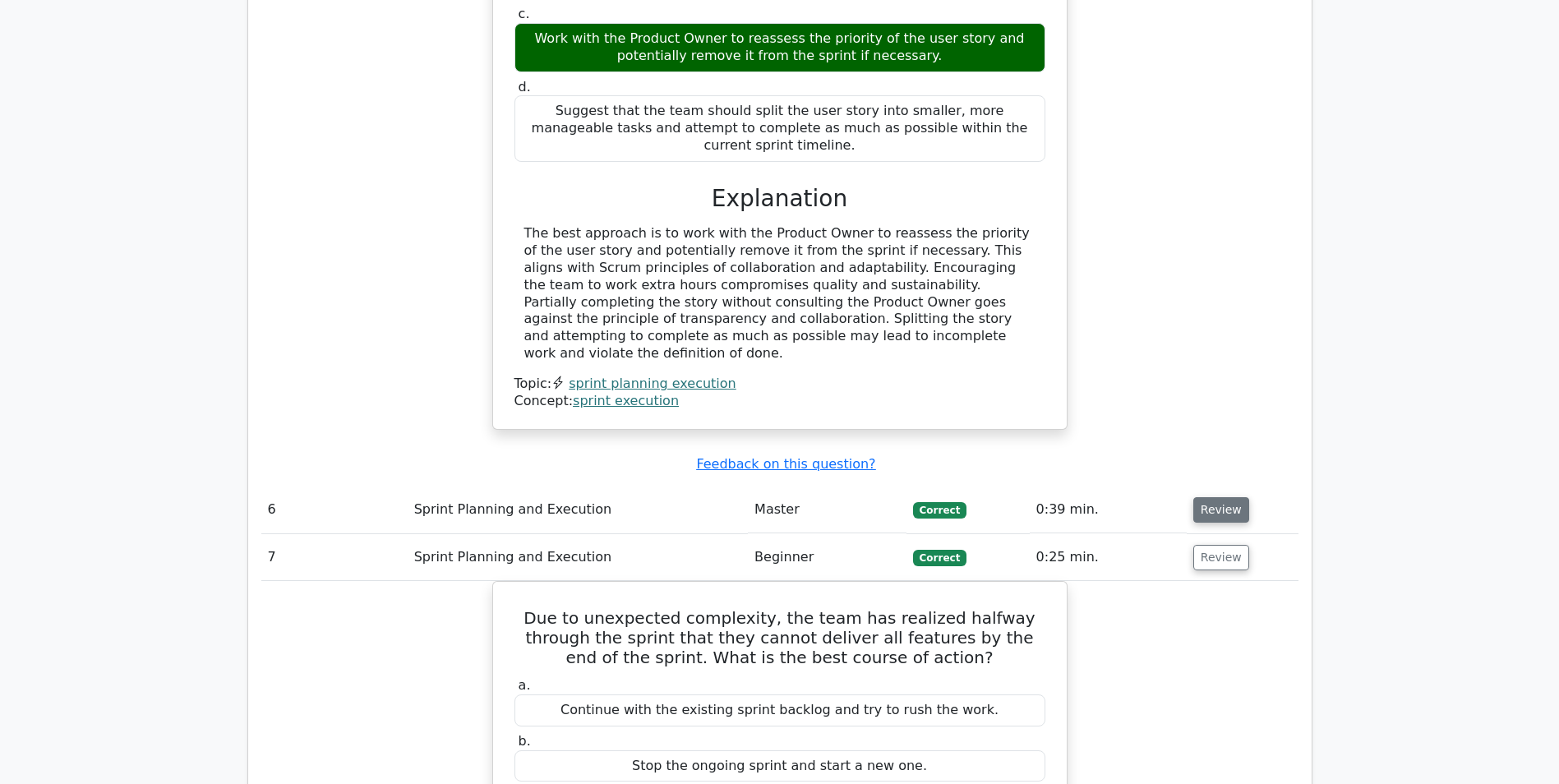
click at [1210, 497] on button "Review" at bounding box center [1221, 509] width 56 height 25
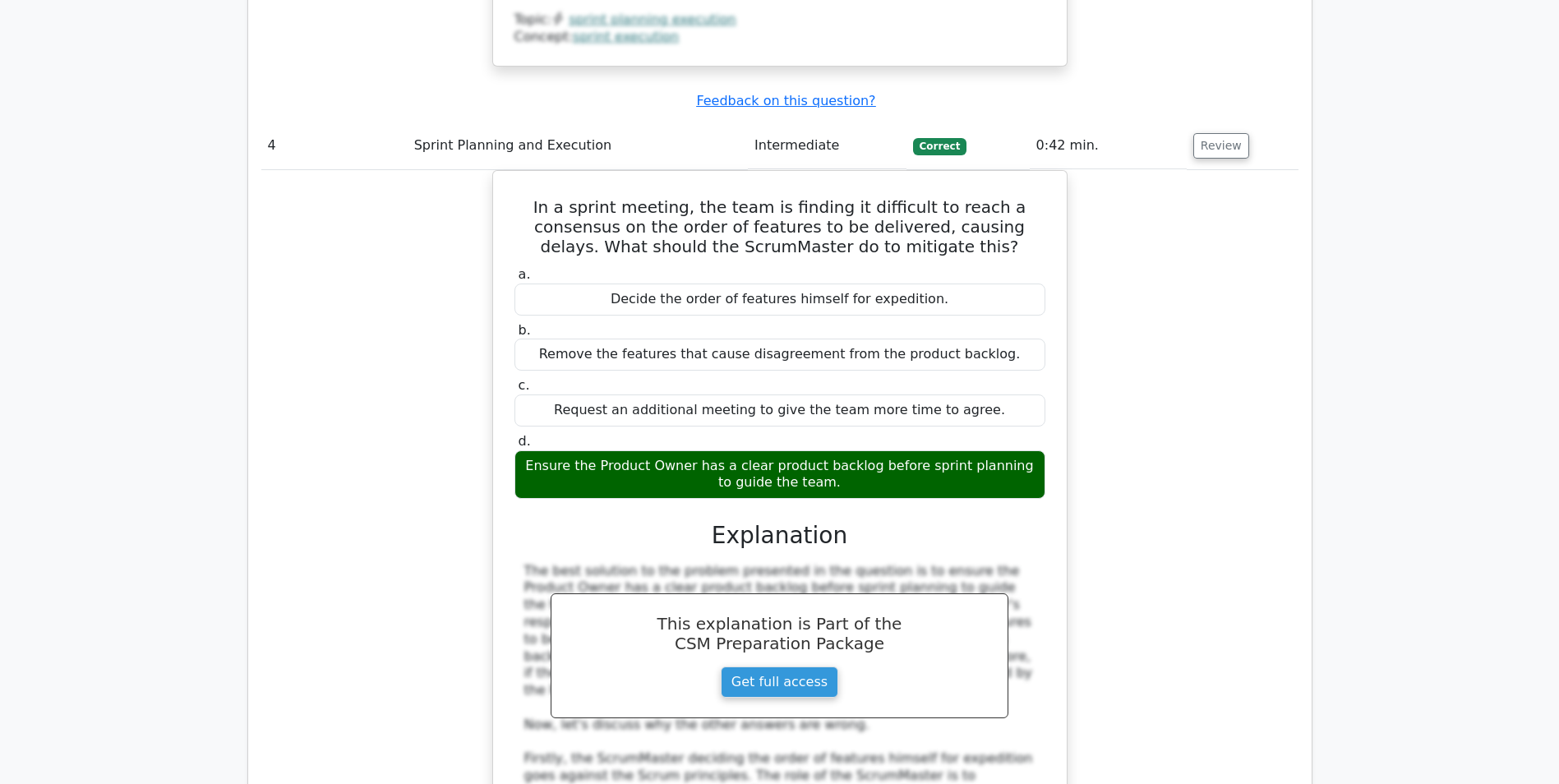
scroll to position [3040, 0]
